Goal: Browse casually

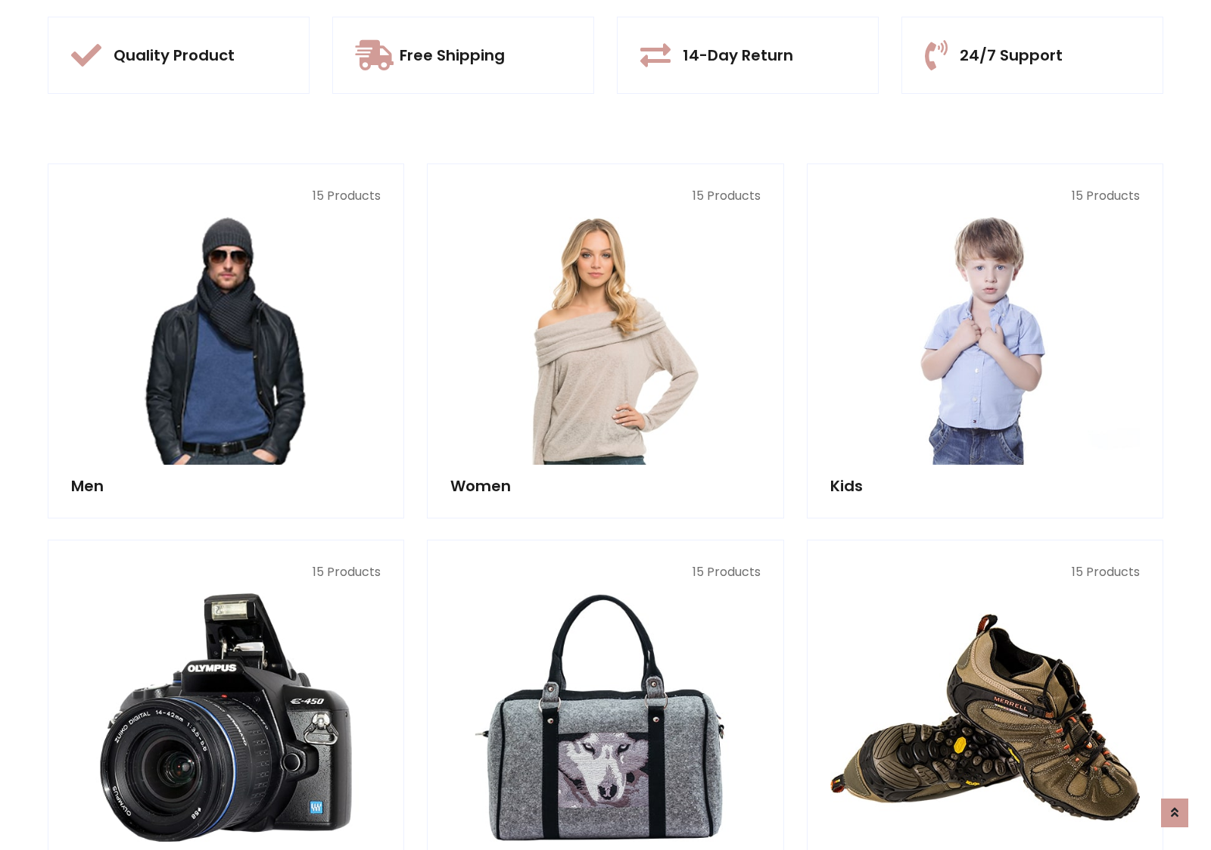
scroll to position [1424, 0]
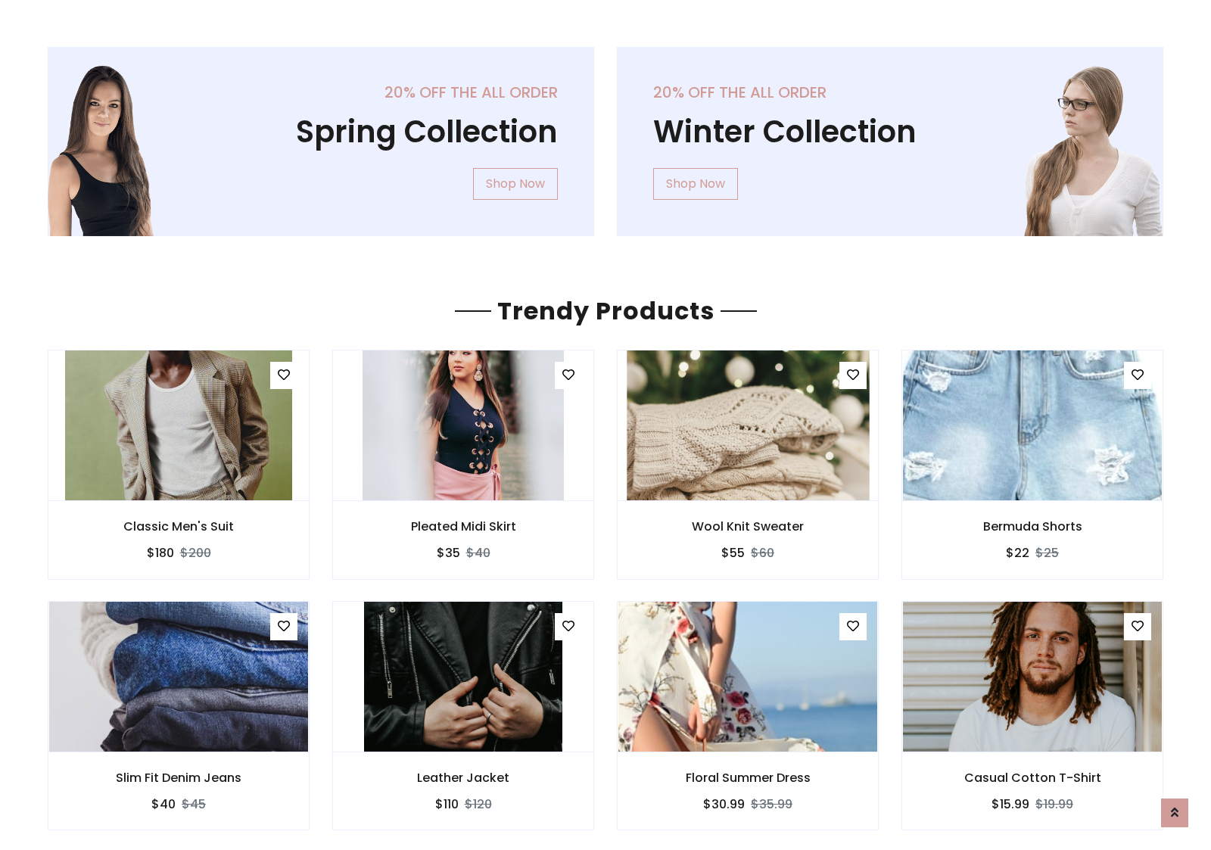
click at [748, 425] on img at bounding box center [748, 425] width 242 height 363
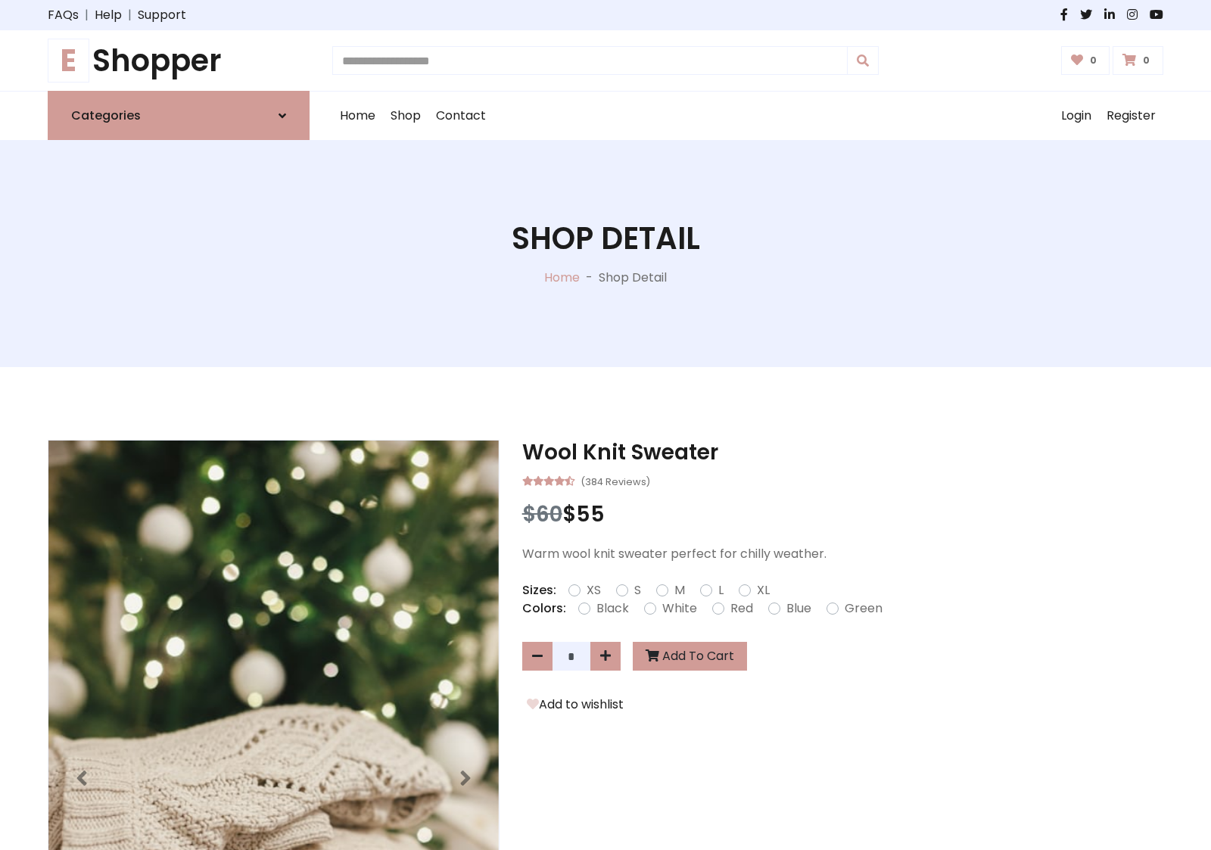
click at [179, 61] on h1 "E Shopper" at bounding box center [179, 60] width 262 height 36
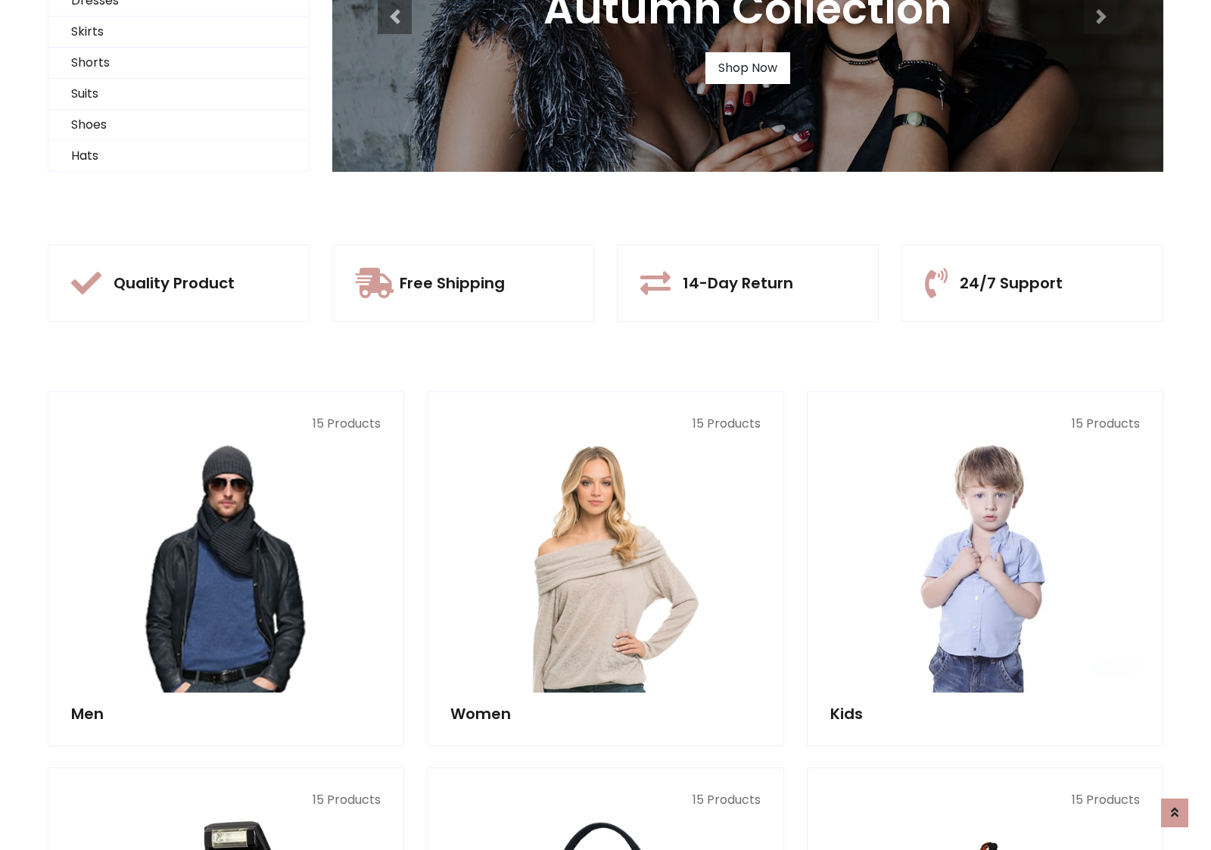
scroll to position [146, 0]
